Goal: Task Accomplishment & Management: Use online tool/utility

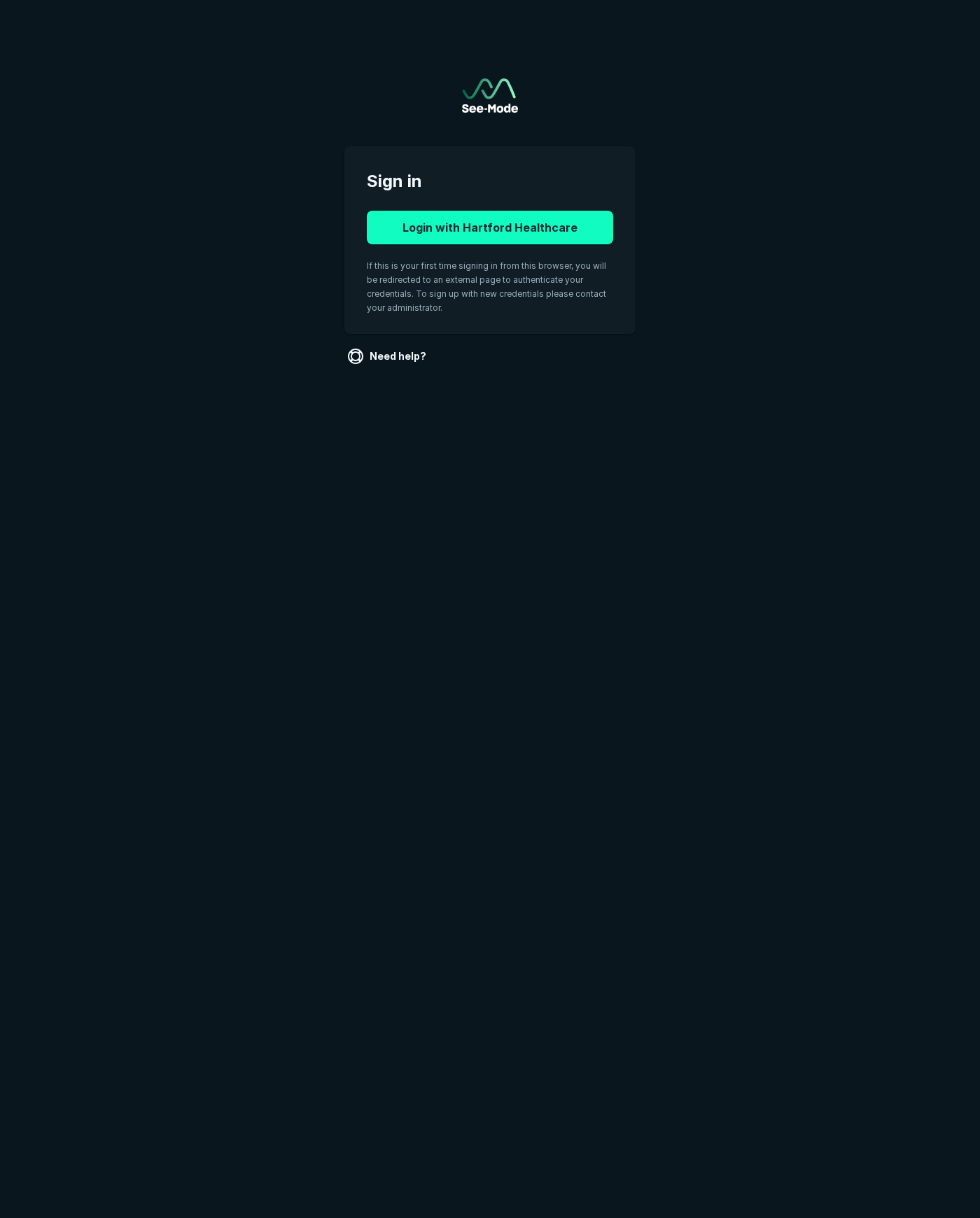
click at [454, 226] on button "Login with Hartford Healthcare" at bounding box center [489, 227] width 246 height 34
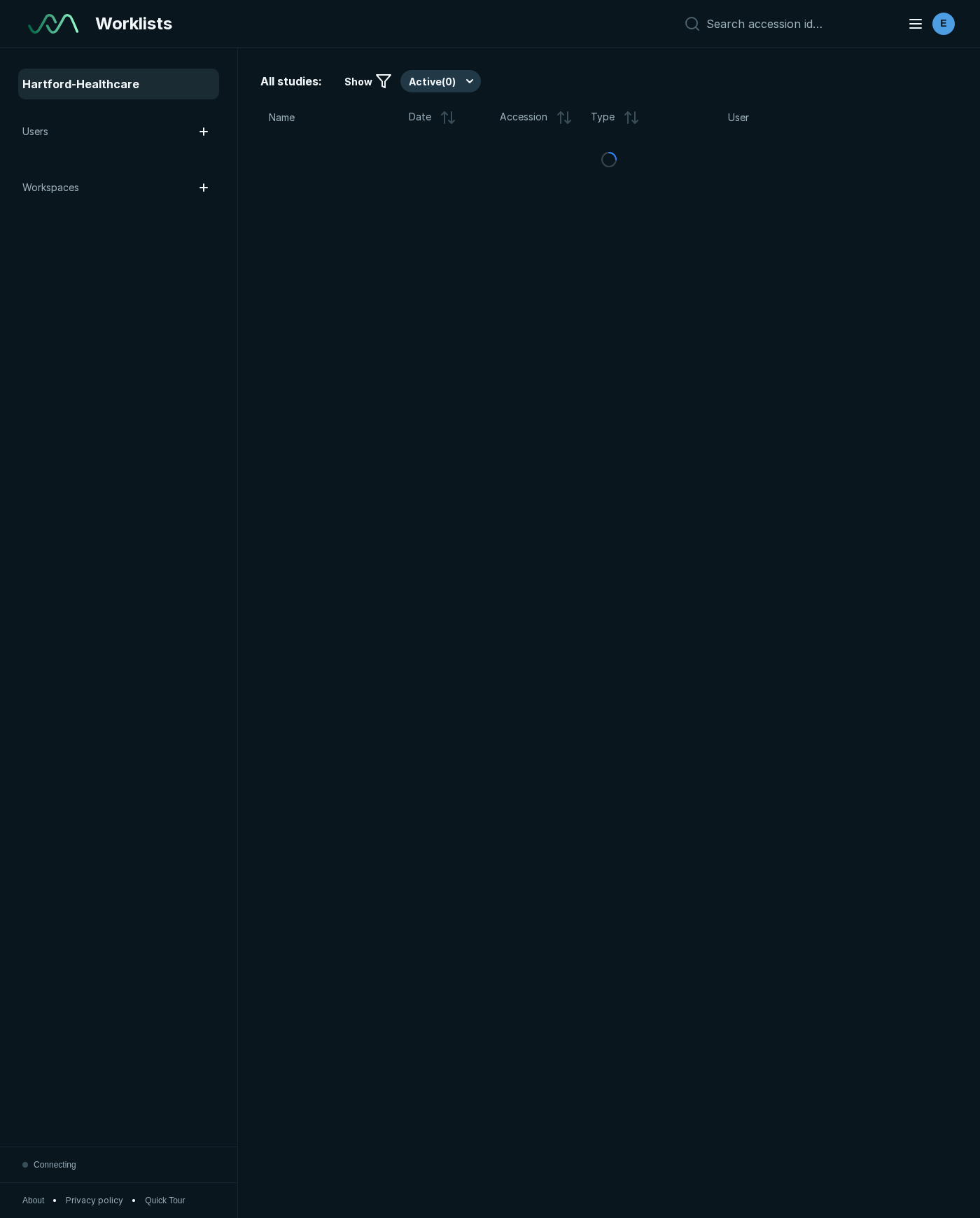
scroll to position [7034, 6209]
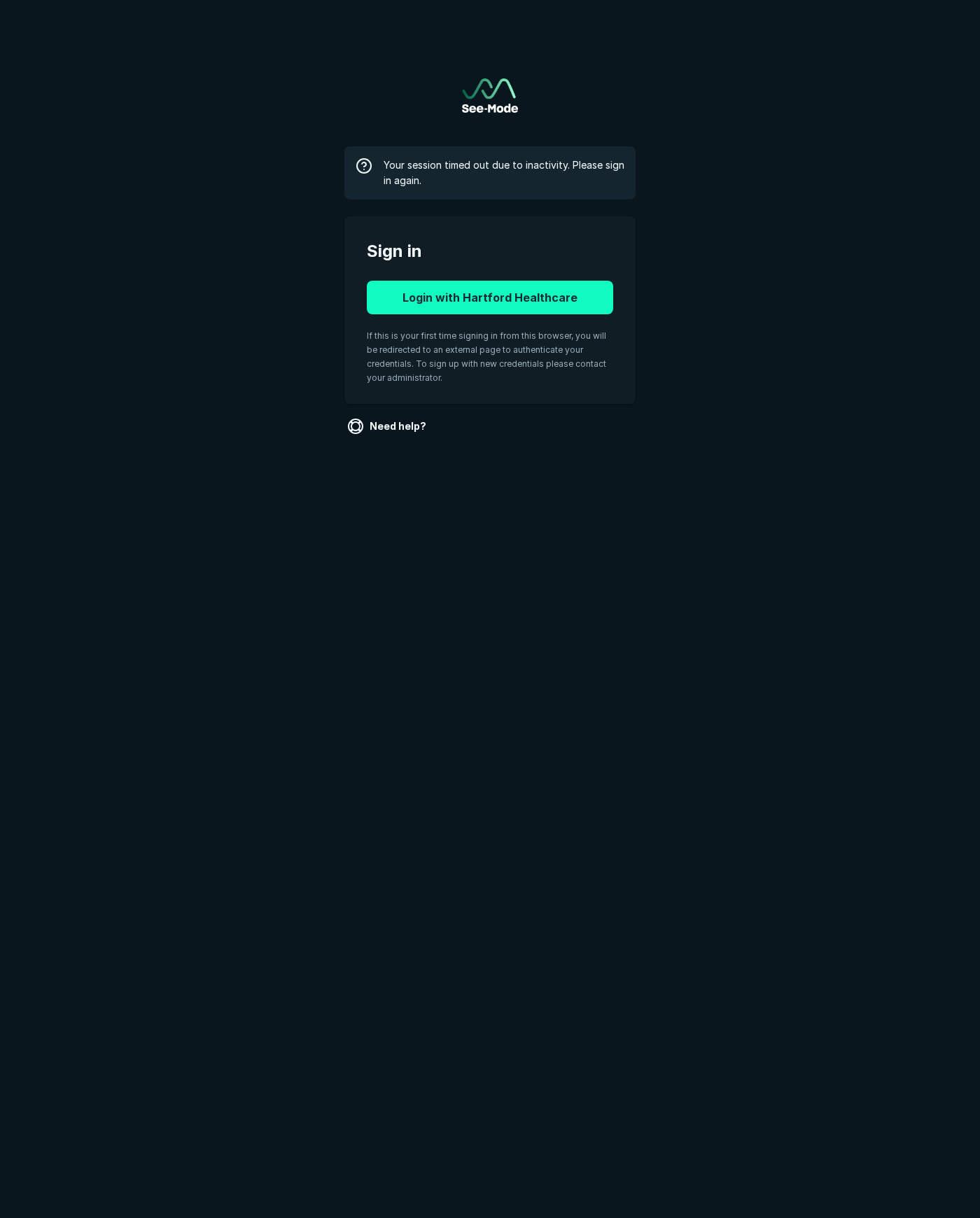
click at [467, 286] on button "Login with Hartford Healthcare" at bounding box center [489, 297] width 246 height 34
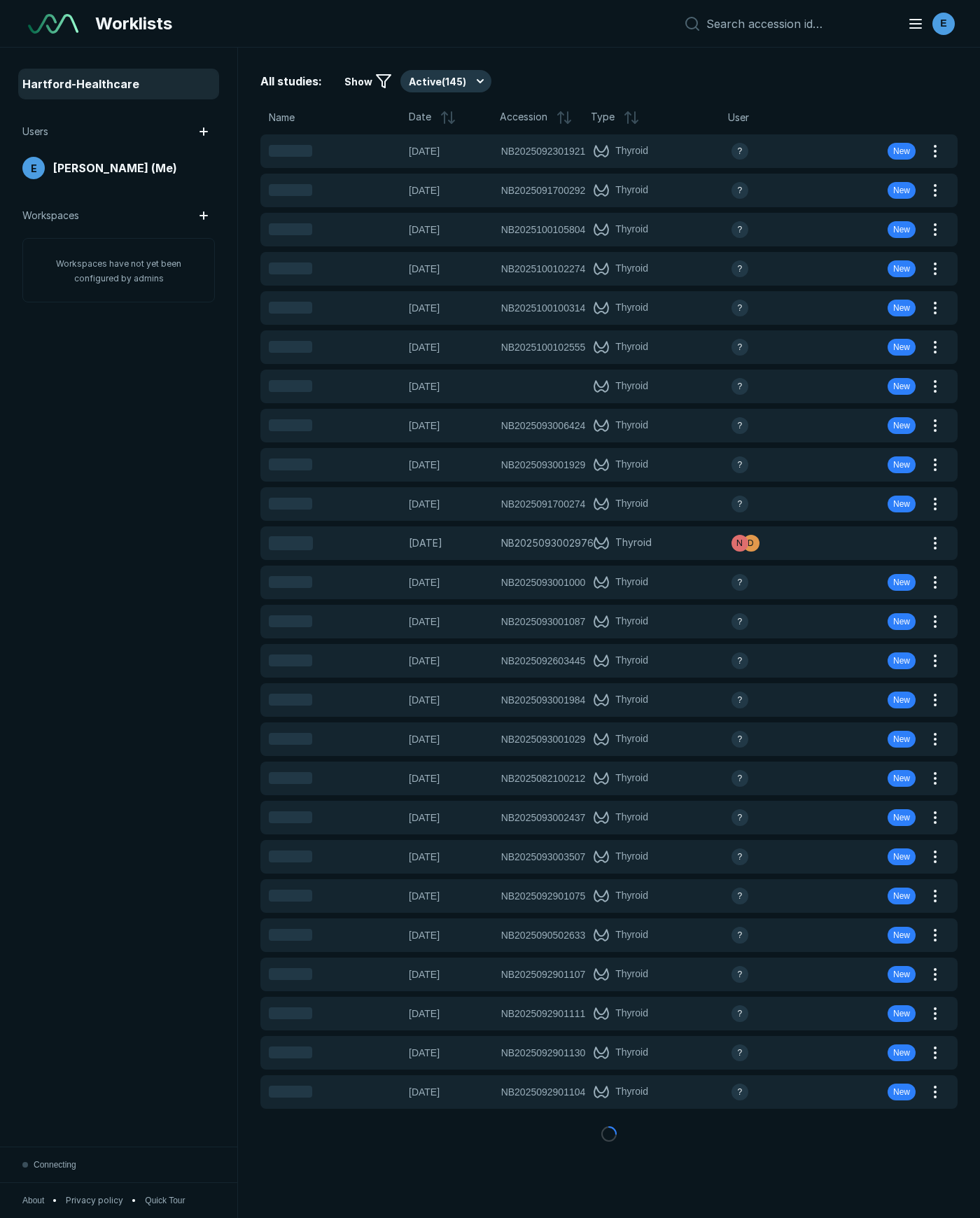
scroll to position [7034, 6209]
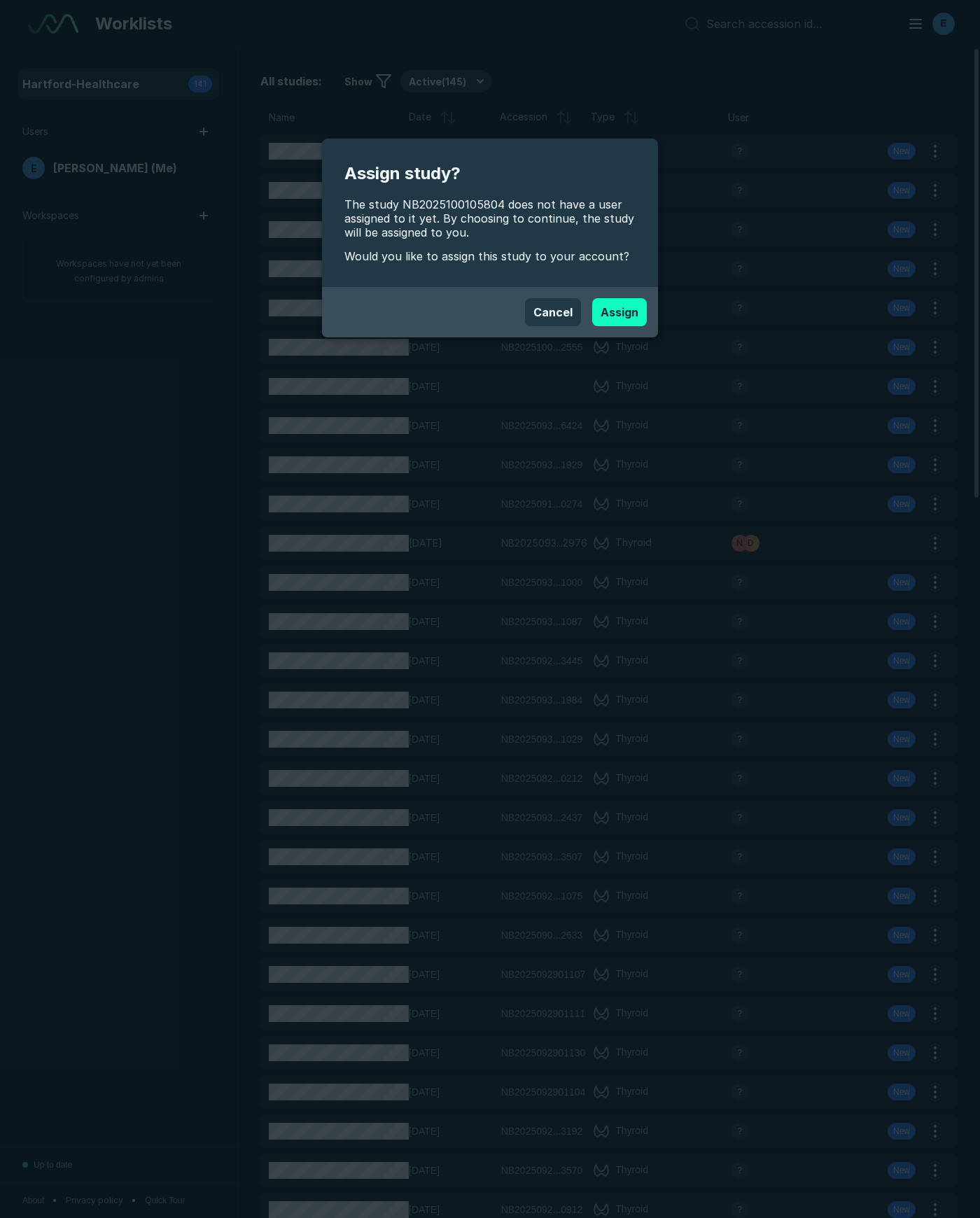
click at [616, 309] on button "Assign" at bounding box center [619, 312] width 55 height 28
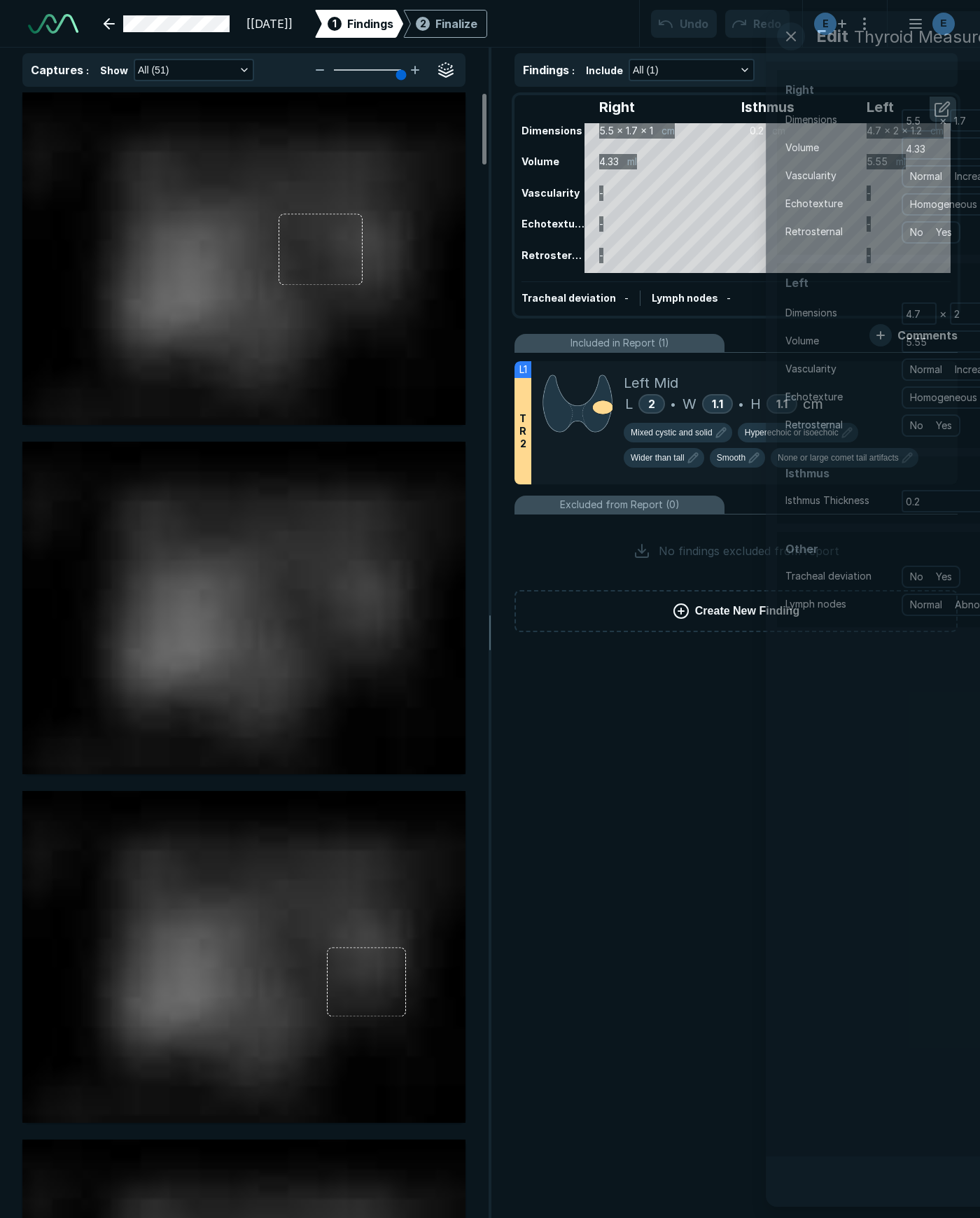
scroll to position [7034, 6209]
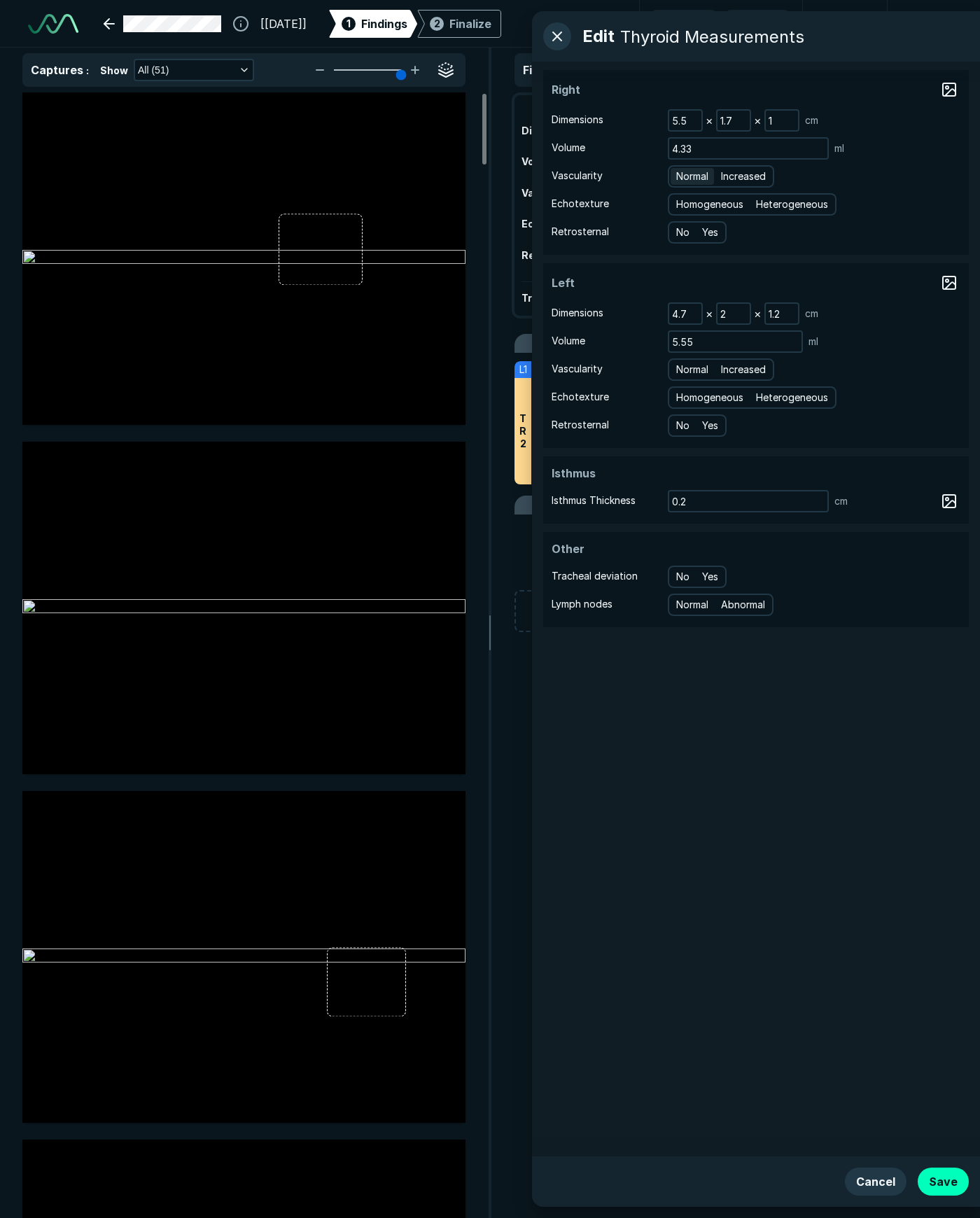
click at [691, 178] on span "Normal" at bounding box center [692, 176] width 32 height 15
click at [683, 178] on input "Normal" at bounding box center [678, 175] width 9 height 9
radio input "true"
click at [698, 199] on span "Homogeneous" at bounding box center [710, 204] width 67 height 15
click at [683, 199] on input "Homogeneous" at bounding box center [678, 203] width 9 height 9
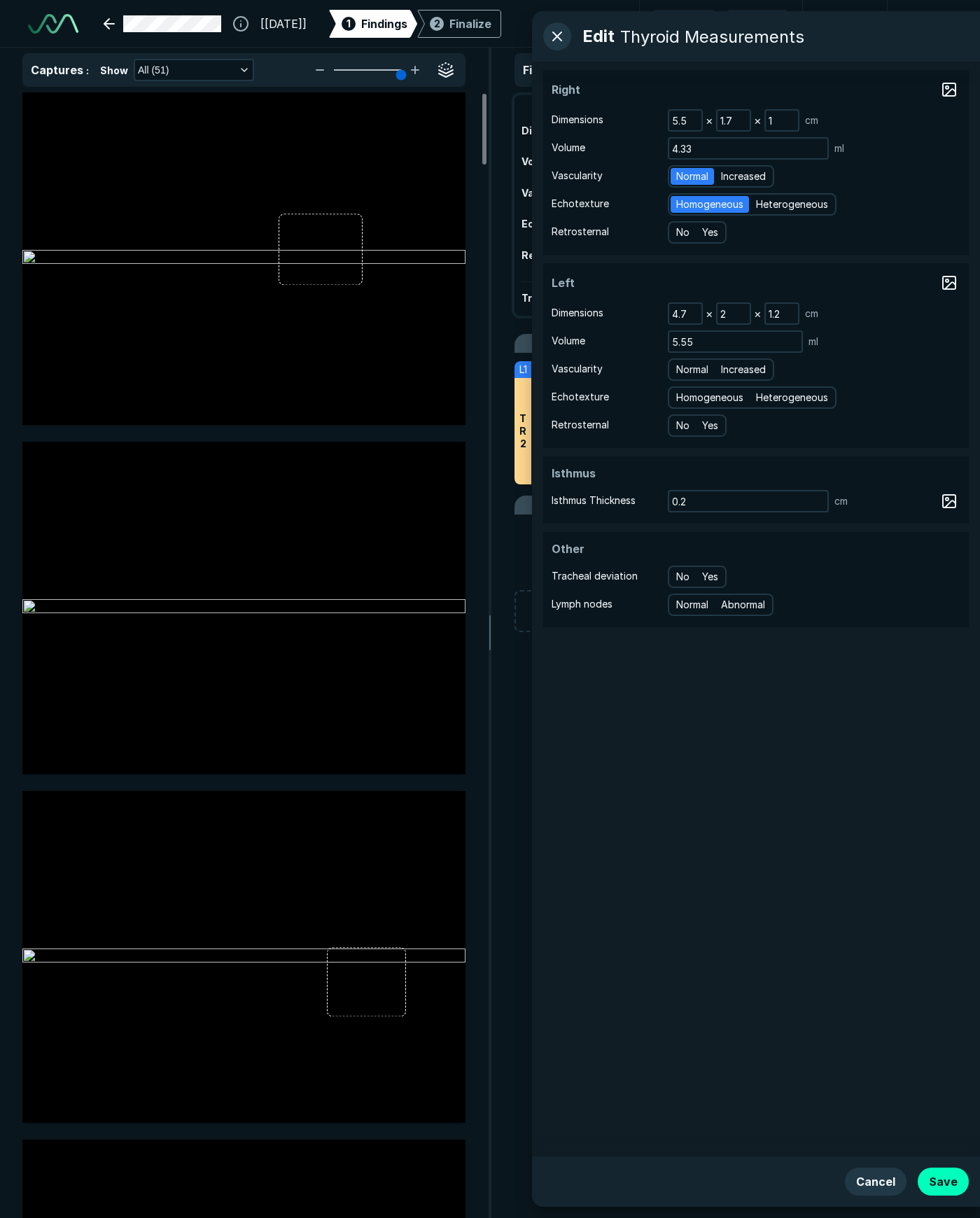
radio input "true"
click at [677, 369] on span "Normal" at bounding box center [692, 369] width 32 height 15
click at [677, 369] on input "Normal" at bounding box center [678, 368] width 9 height 9
radio input "true"
click at [692, 394] on span "Homogeneous" at bounding box center [710, 397] width 67 height 15
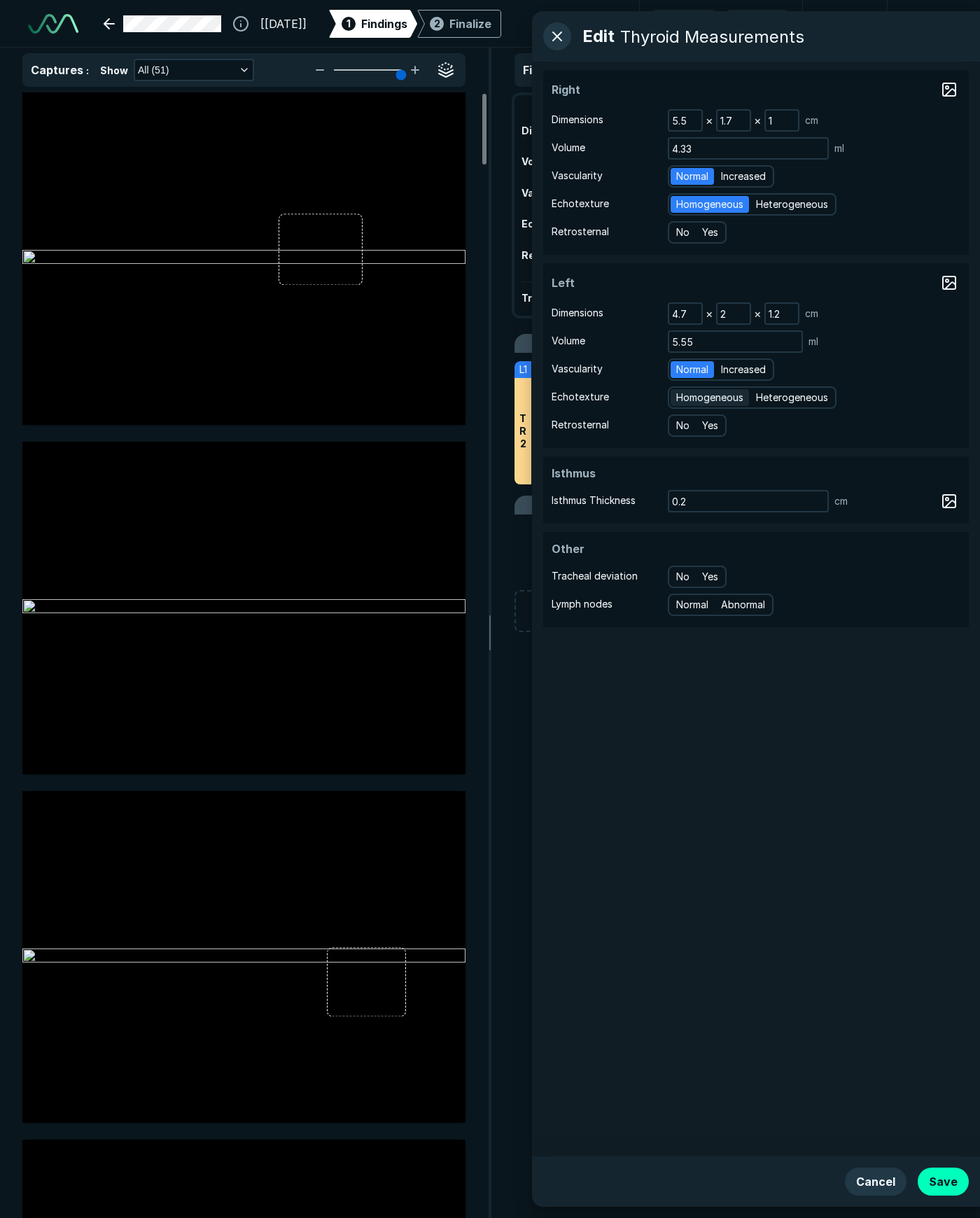
click at [683, 394] on input "Homogeneous" at bounding box center [678, 395] width 9 height 9
radio input "true"
click at [680, 237] on span "No" at bounding box center [683, 232] width 14 height 15
click at [680, 235] on input "No" at bounding box center [678, 231] width 9 height 9
radio input "true"
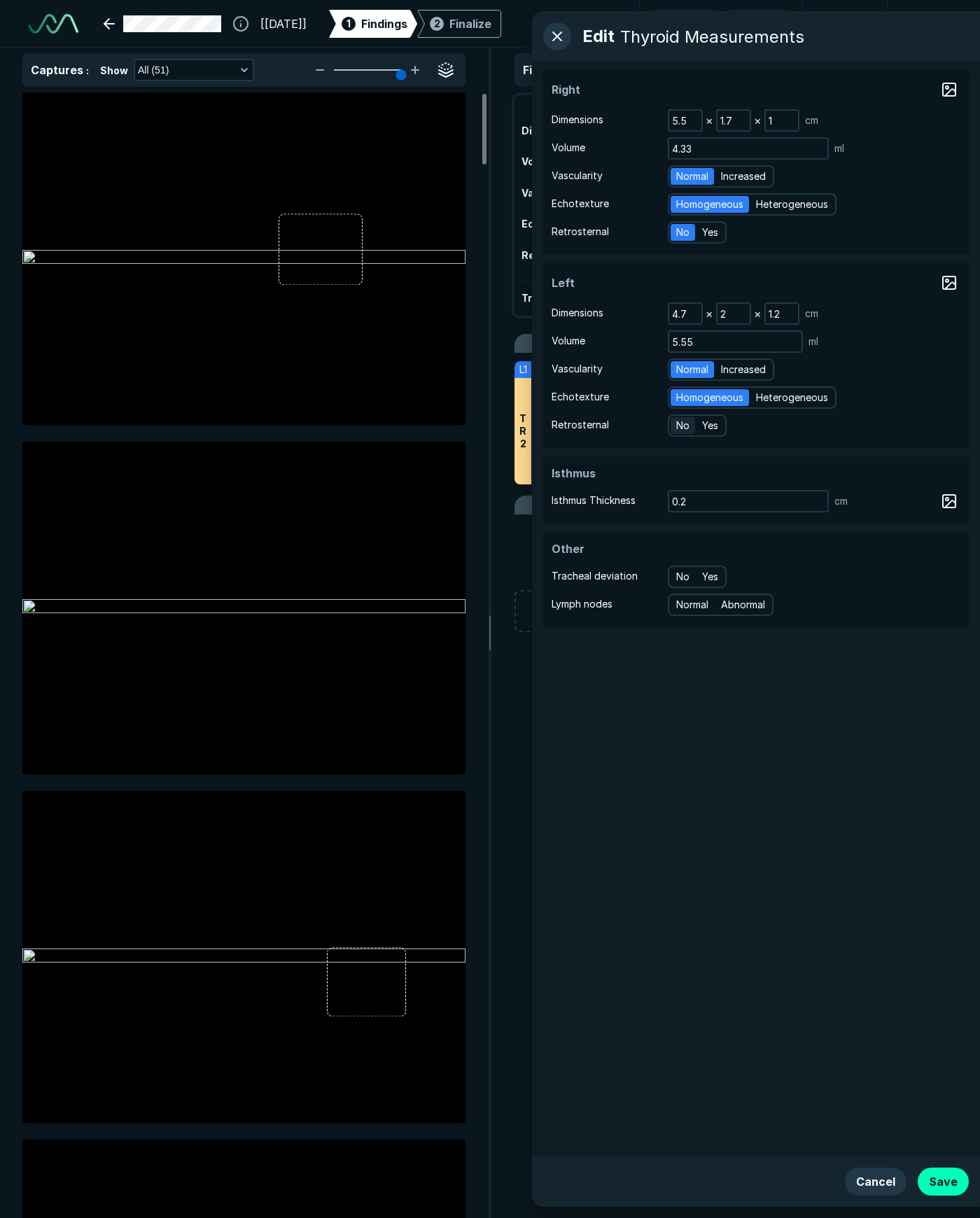
click at [673, 431] on div "No" at bounding box center [683, 425] width 25 height 16
click at [674, 428] on input "No" at bounding box center [678, 424] width 9 height 9
radio input "true"
drag, startPoint x: 695, startPoint y: 607, endPoint x: 697, endPoint y: 615, distance: 8.2
click at [695, 607] on span "Normal" at bounding box center [692, 604] width 32 height 15
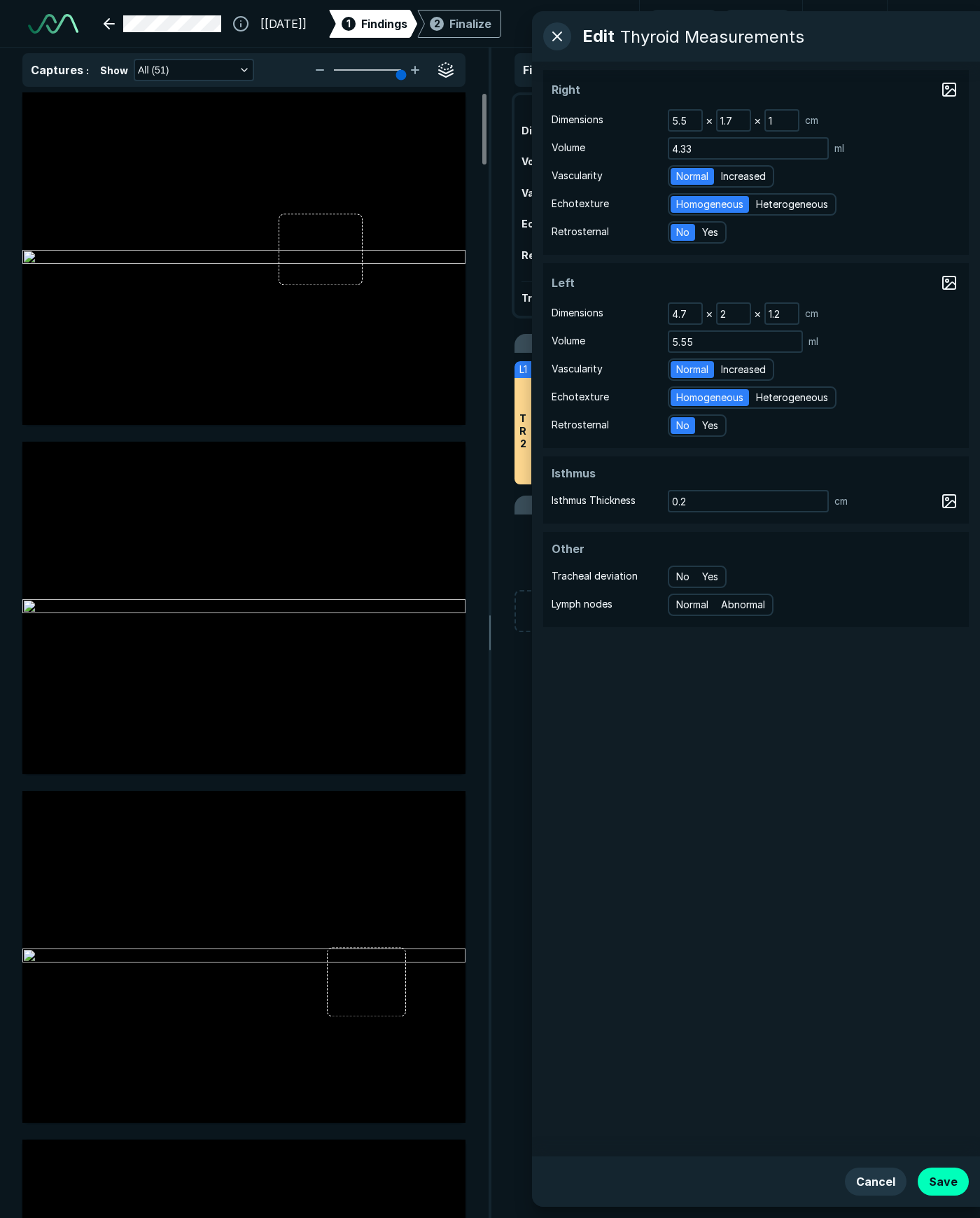
click at [683, 607] on input "Normal" at bounding box center [678, 603] width 9 height 9
radio input "true"
click at [945, 1185] on button "Save" at bounding box center [943, 1181] width 51 height 28
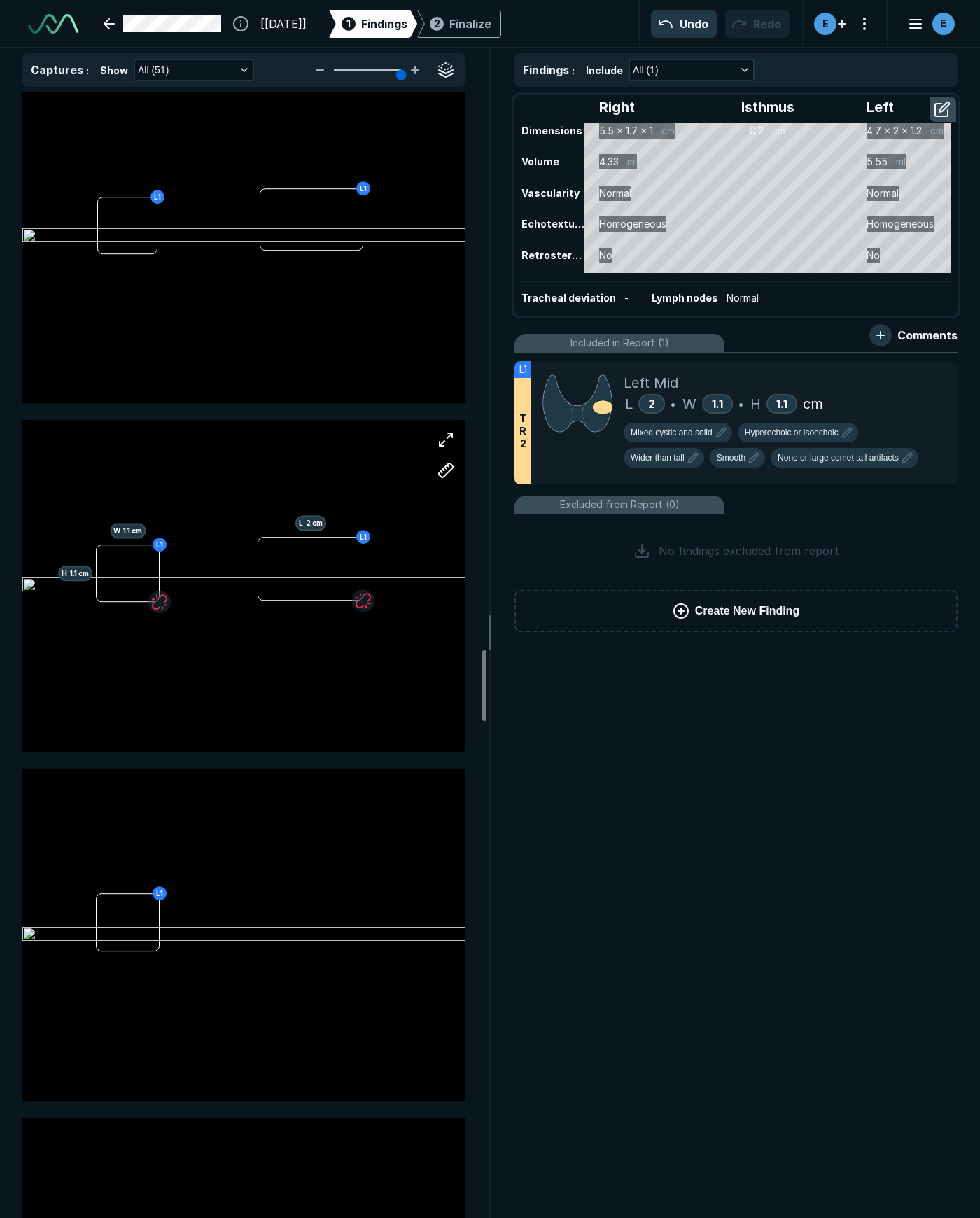
scroll to position [9169, 0]
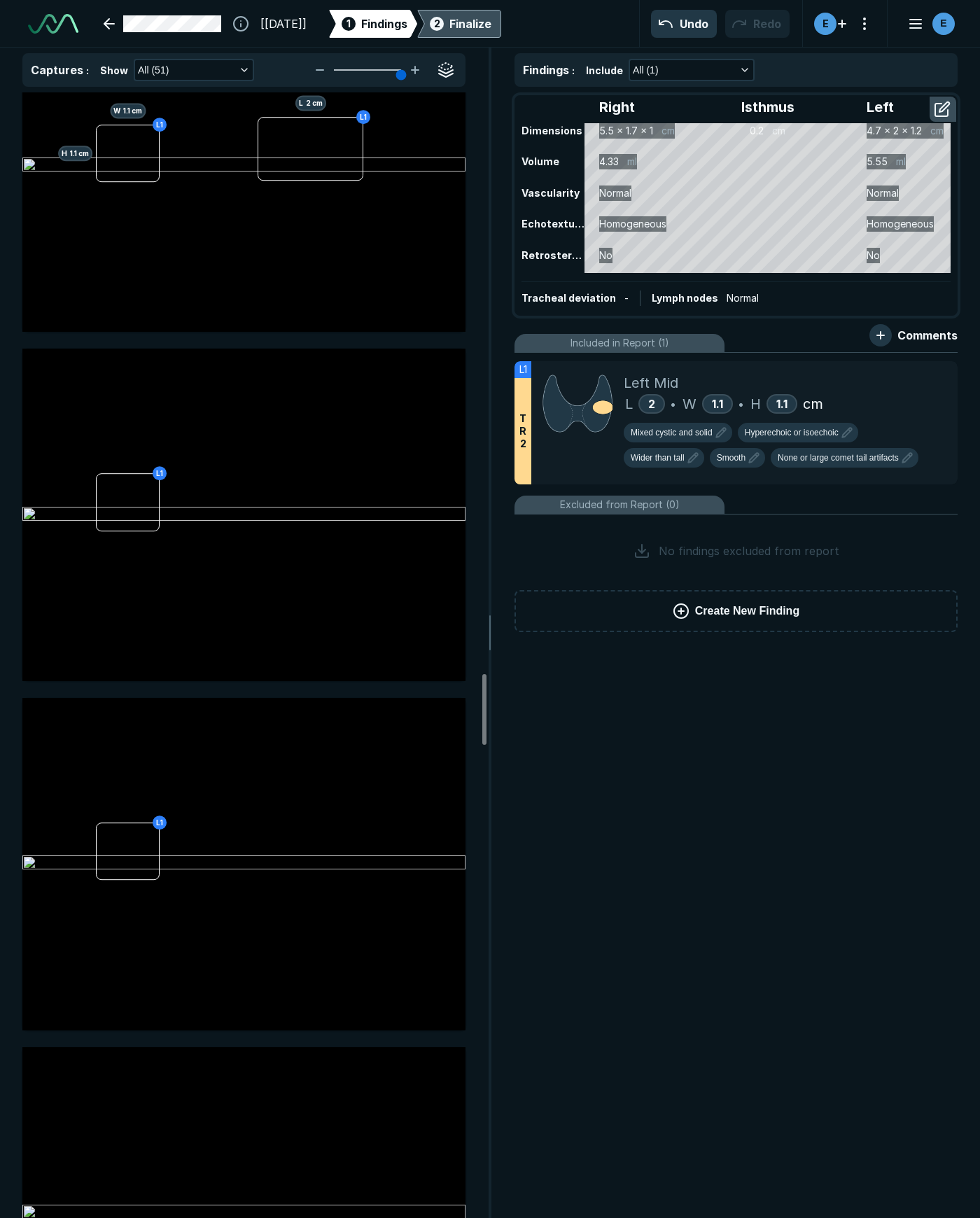
click at [492, 27] on div "Finalize" at bounding box center [470, 24] width 42 height 16
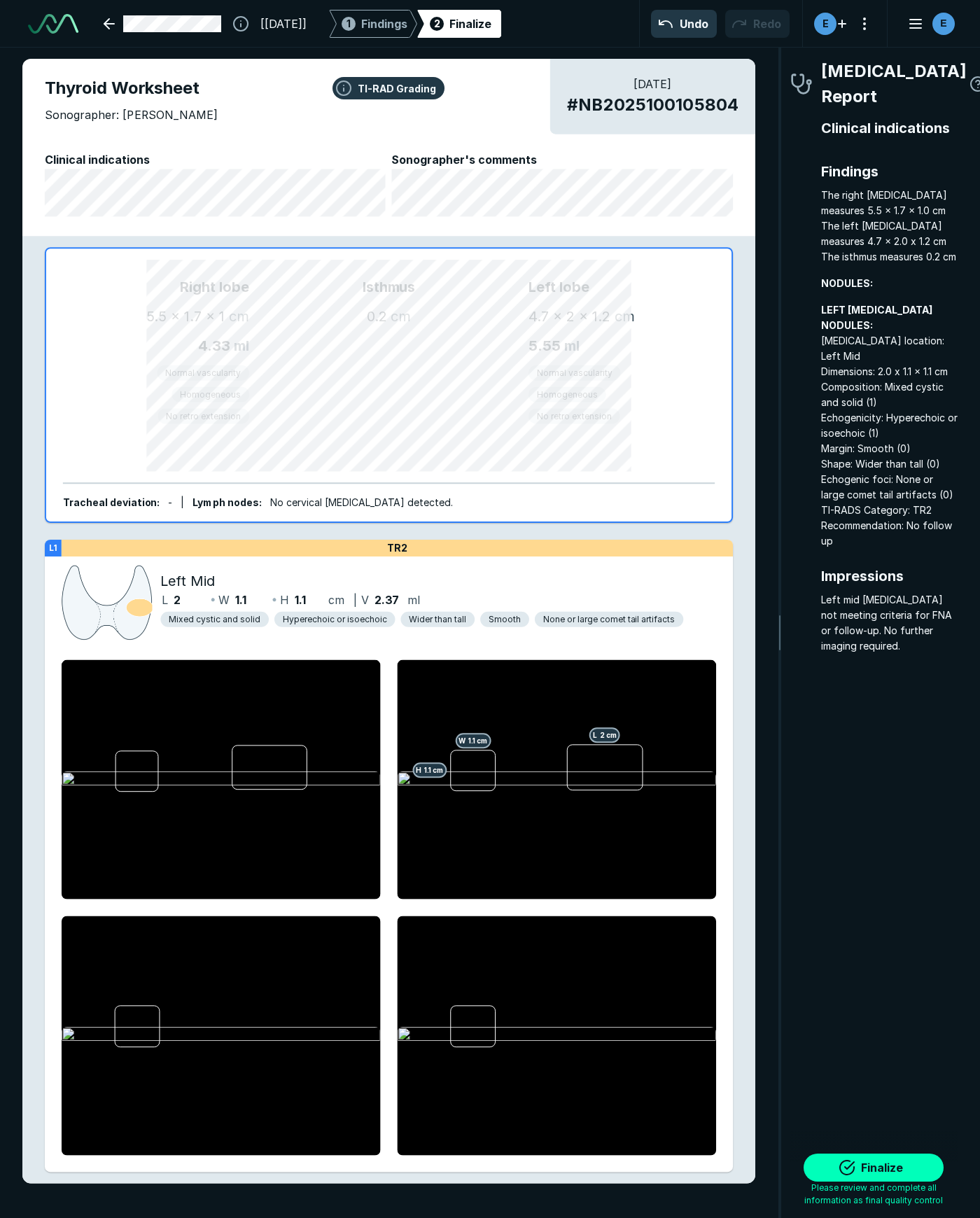
scroll to position [6984, 2529]
click at [861, 1167] on button "Finalize" at bounding box center [874, 1167] width 140 height 28
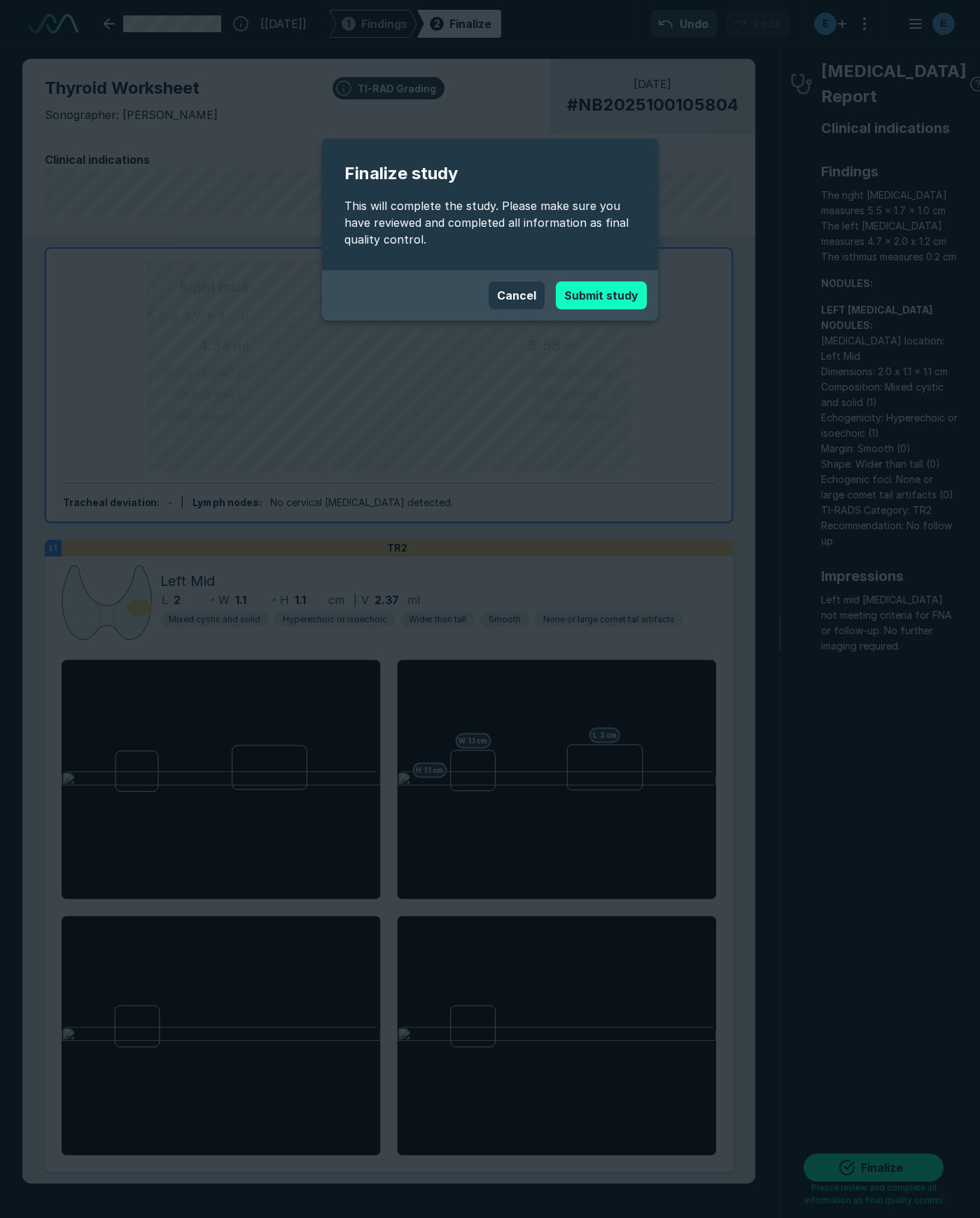
click at [603, 294] on button "Submit study" at bounding box center [601, 295] width 91 height 28
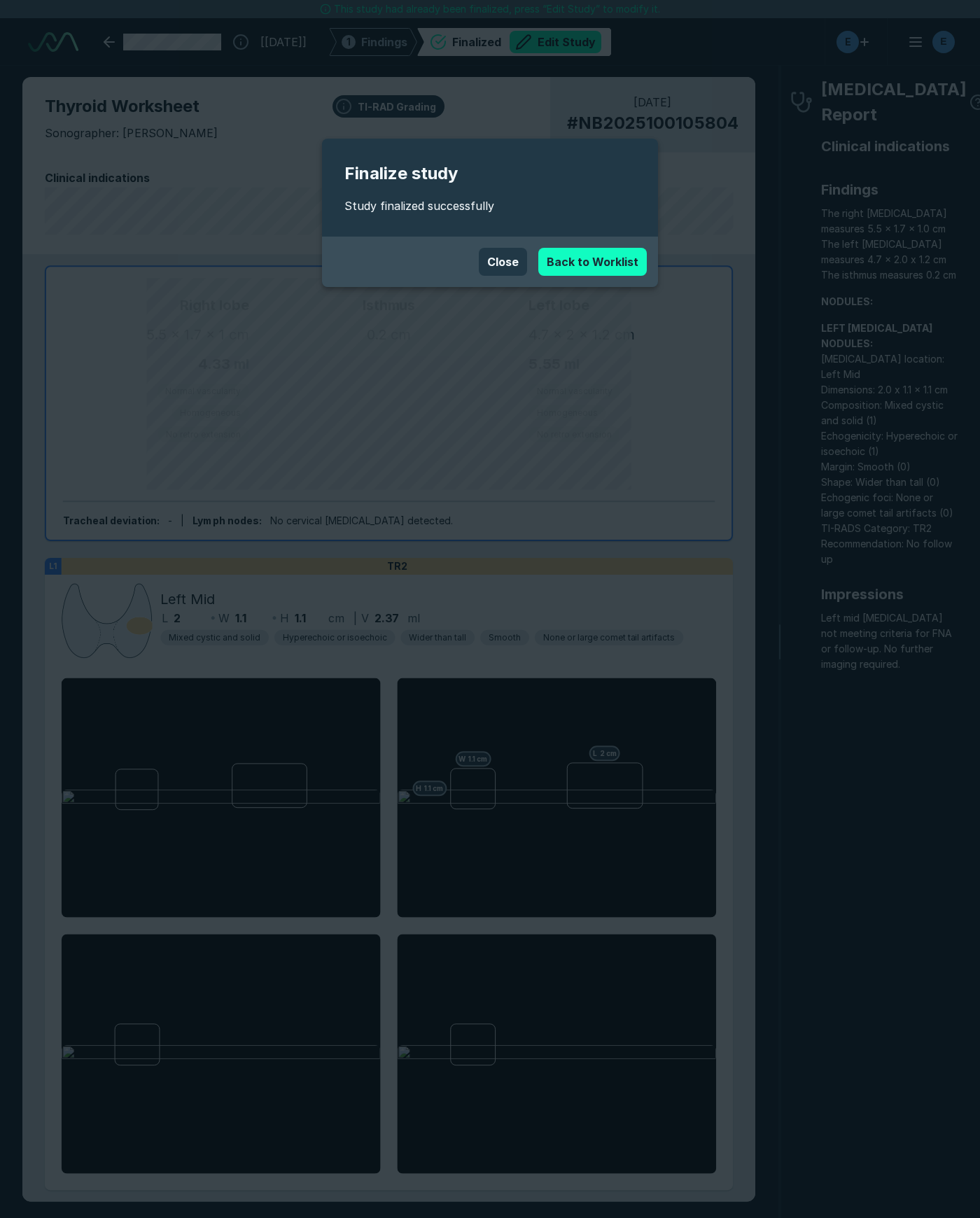
click at [595, 260] on link "Back to Worklist" at bounding box center [592, 262] width 108 height 28
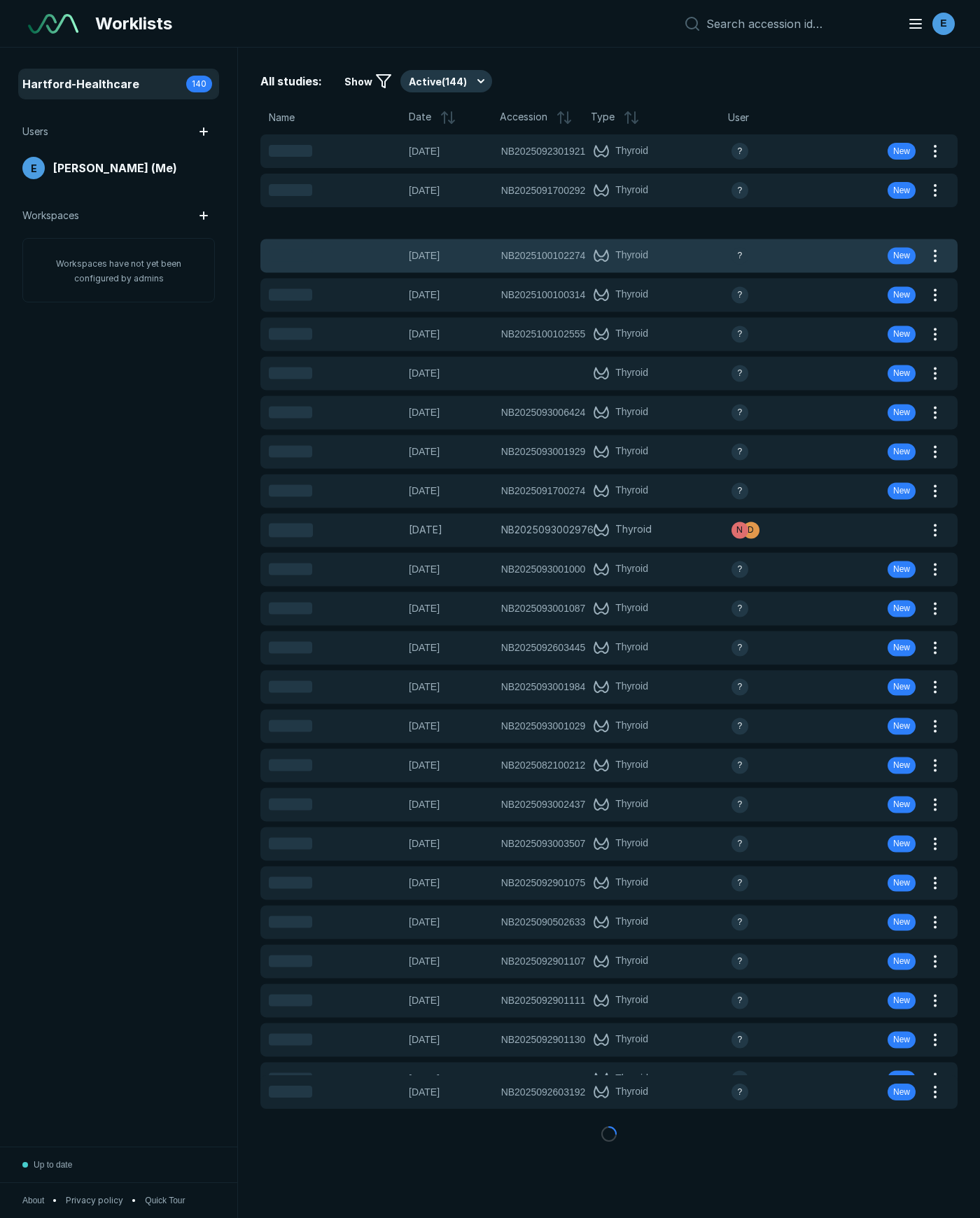
scroll to position [6613, 2868]
